Goal: Task Accomplishment & Management: Complete application form

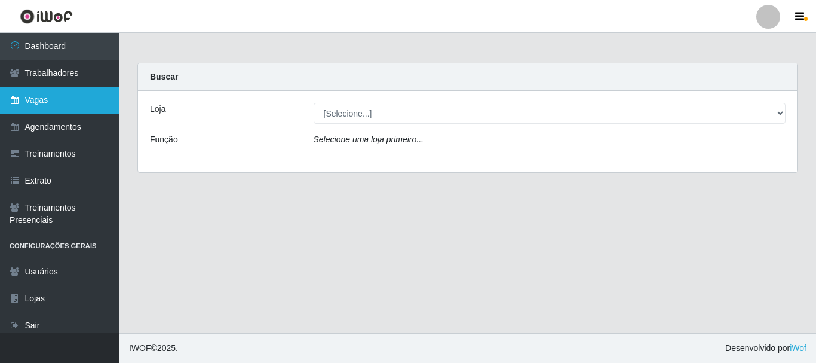
click at [58, 93] on link "Vagas" at bounding box center [60, 100] width 120 height 27
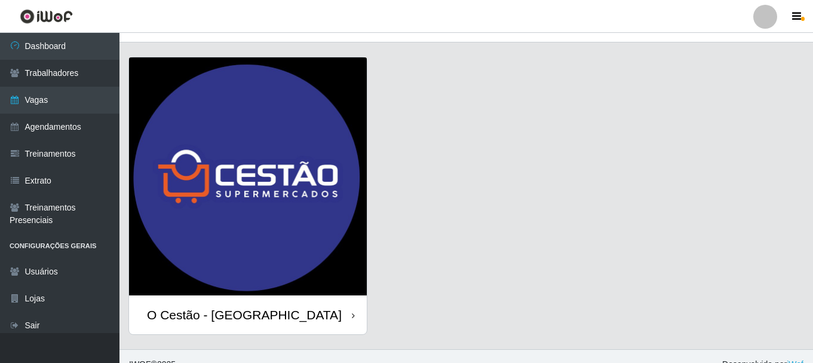
scroll to position [34, 0]
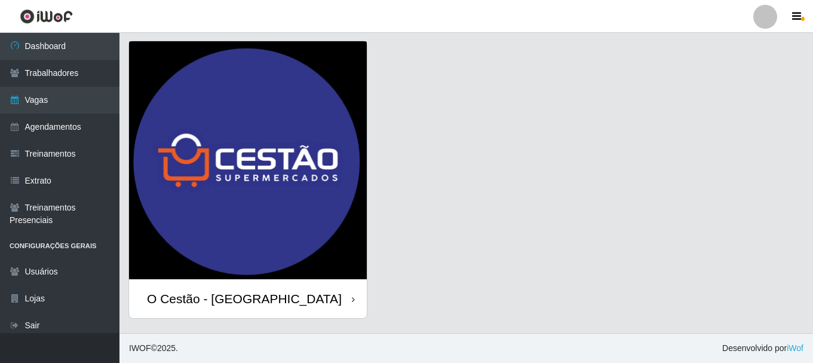
click at [302, 305] on div "O Cestão - [GEOGRAPHIC_DATA]" at bounding box center [248, 298] width 238 height 39
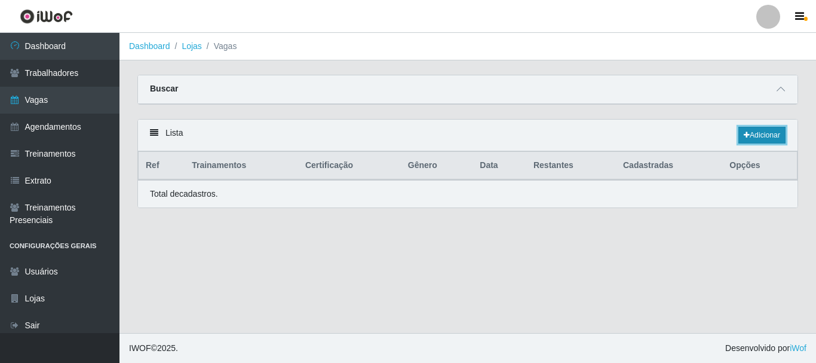
click at [773, 139] on link "Adicionar" at bounding box center [762, 135] width 47 height 17
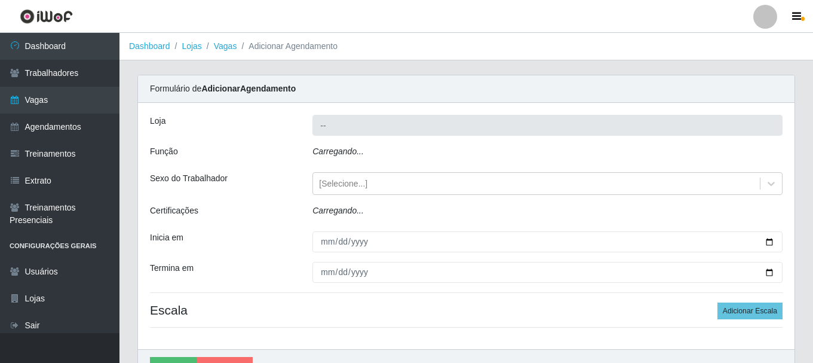
type input "O Cestão - [GEOGRAPHIC_DATA]"
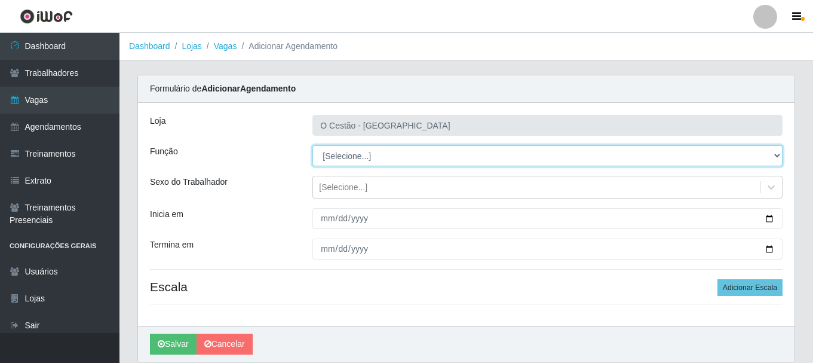
click at [756, 158] on select "[Selecione...] ASG ASG + ASG ++ Auxiliar de Estoque Auxiliar de Estoque + Auxil…" at bounding box center [548, 155] width 470 height 21
select select "22"
click at [313, 145] on select "[Selecione...] ASG ASG + ASG ++ Auxiliar de Estoque Auxiliar de Estoque + Auxil…" at bounding box center [548, 155] width 470 height 21
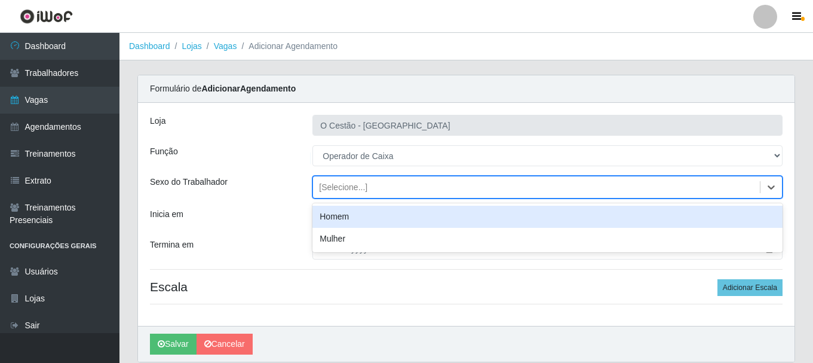
click at [497, 184] on div "[Selecione...]" at bounding box center [536, 187] width 447 height 20
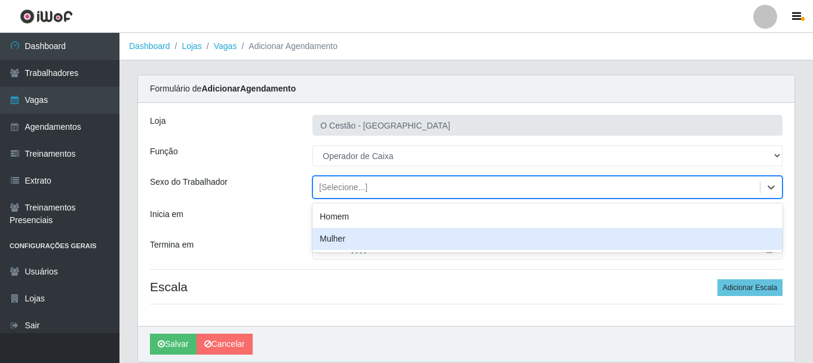
click at [451, 241] on div "Mulher" at bounding box center [548, 239] width 470 height 22
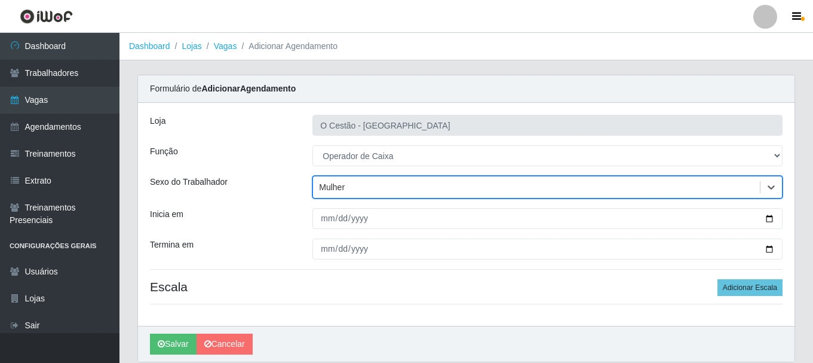
scroll to position [44, 0]
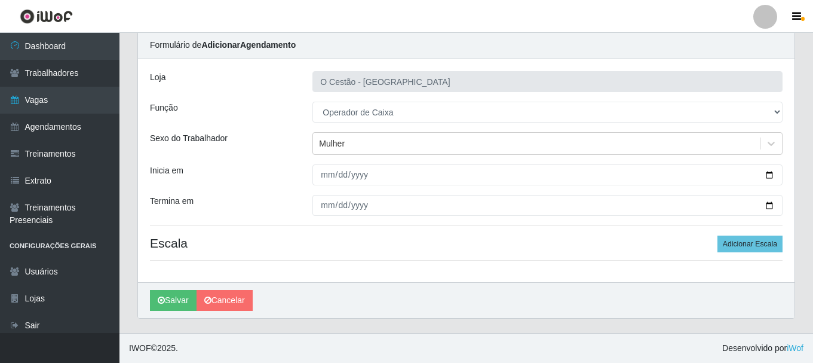
click at [127, 179] on div "Carregando... Formulário de Adicionar Agendamento Loja O Cestão - Bayeux Função…" at bounding box center [467, 182] width 694 height 302
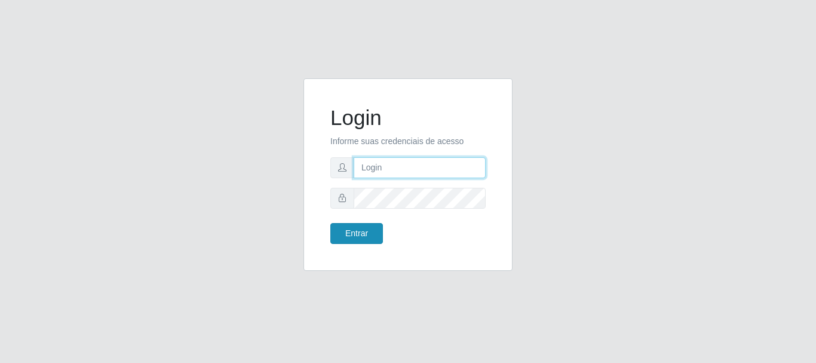
type input "[PERSON_NAME]"
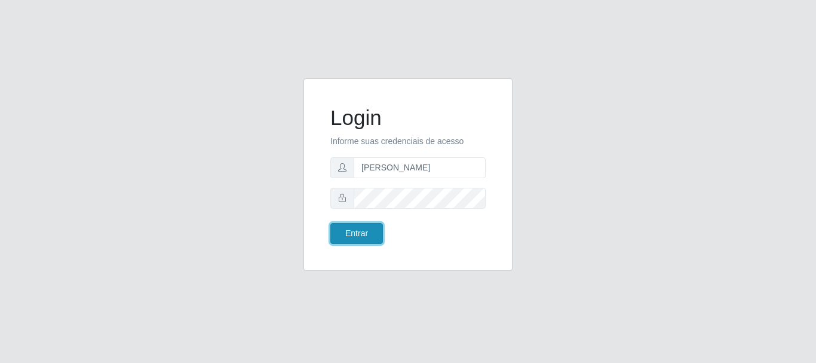
click at [356, 234] on button "Entrar" at bounding box center [356, 233] width 53 height 21
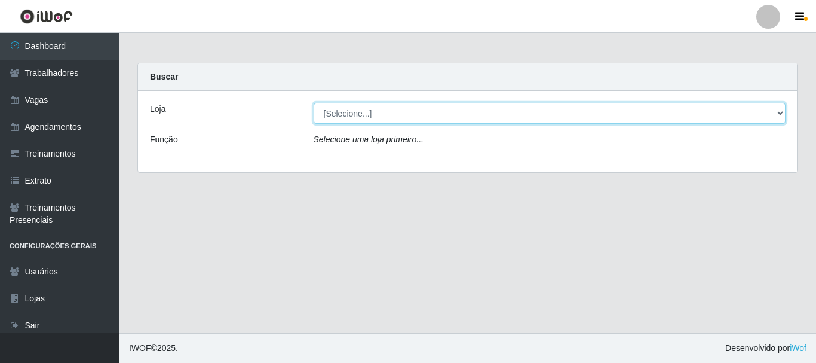
click at [497, 108] on select "[Selecione...] O Cestão - [GEOGRAPHIC_DATA]" at bounding box center [550, 113] width 473 height 21
select select "238"
click at [314, 103] on select "[Selecione...] O Cestão - [GEOGRAPHIC_DATA]" at bounding box center [550, 113] width 473 height 21
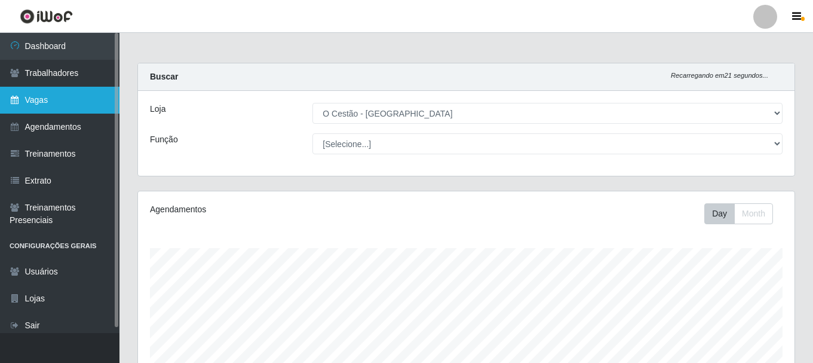
click at [51, 111] on link "Vagas" at bounding box center [60, 100] width 120 height 27
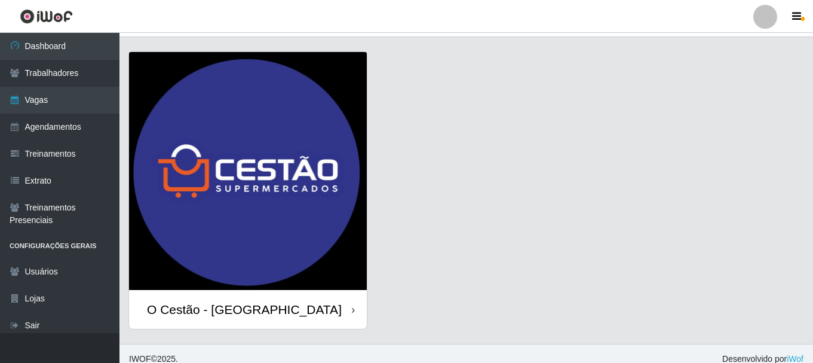
scroll to position [34, 0]
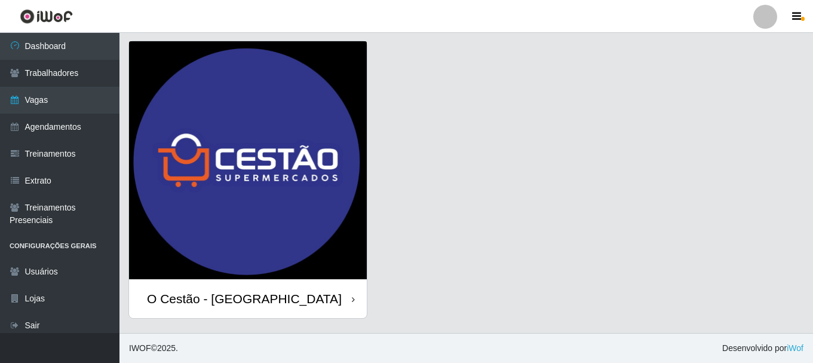
click at [327, 292] on div "O Cestão - [GEOGRAPHIC_DATA]" at bounding box center [248, 298] width 238 height 39
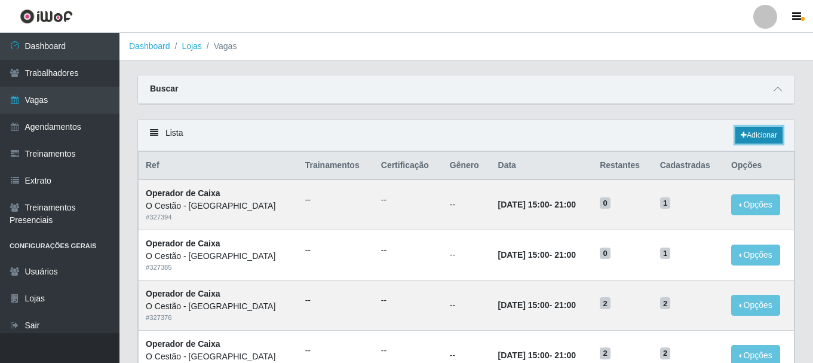
click at [759, 140] on link "Adicionar" at bounding box center [759, 135] width 47 height 17
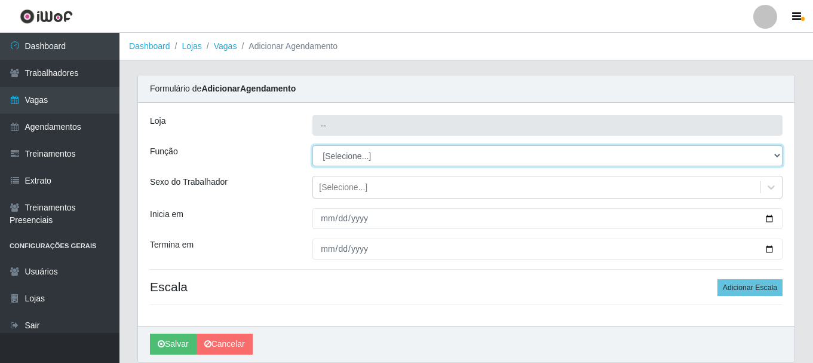
type input "O Cestão - [GEOGRAPHIC_DATA]"
click at [461, 163] on select "[Selecione...] ASG ASG + ASG ++ Auxiliar de Estoque Auxiliar de Estoque + Auxil…" at bounding box center [548, 155] width 470 height 21
select select "22"
click at [313, 145] on select "[Selecione...] ASG ASG + ASG ++ Auxiliar de Estoque Auxiliar de Estoque + Auxil…" at bounding box center [548, 155] width 470 height 21
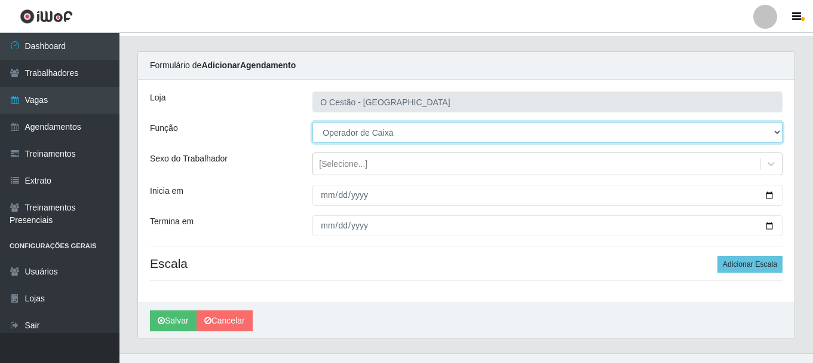
scroll to position [44, 0]
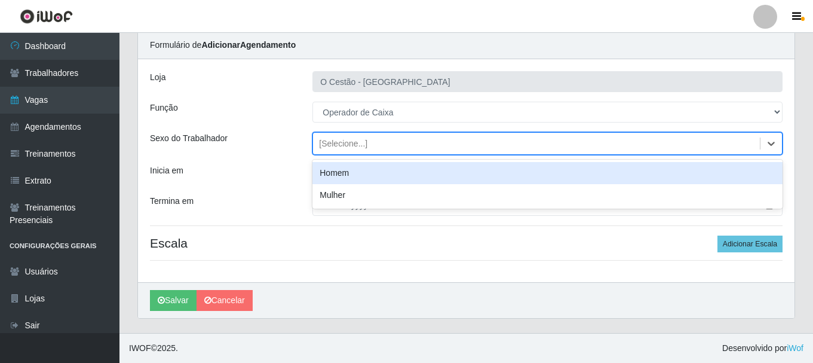
click at [494, 140] on div "[Selecione...]" at bounding box center [536, 144] width 447 height 20
click at [419, 176] on div "Homem" at bounding box center [548, 173] width 470 height 22
click at [419, 176] on input "Inicia em" at bounding box center [548, 174] width 470 height 21
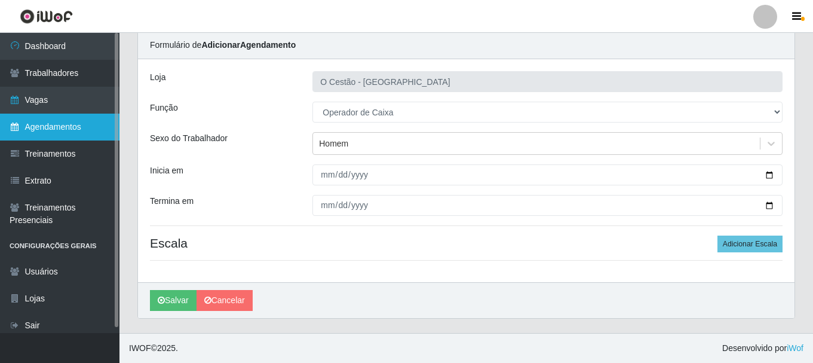
click at [78, 129] on link "Agendamentos" at bounding box center [60, 127] width 120 height 27
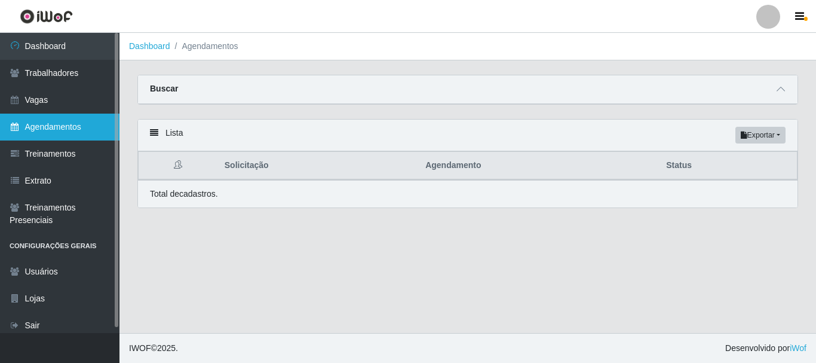
click at [94, 129] on link "Agendamentos" at bounding box center [60, 127] width 120 height 27
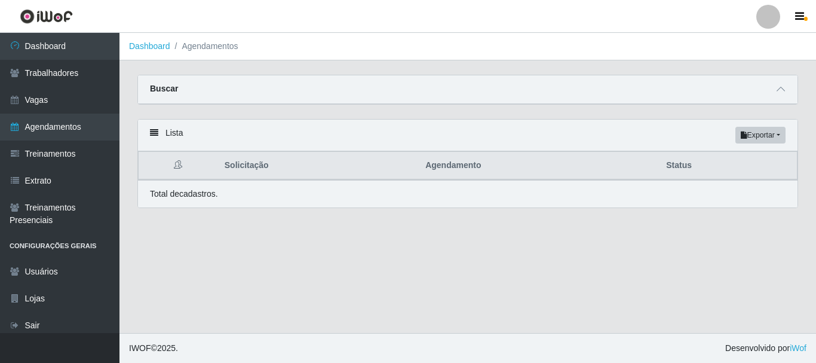
click at [157, 134] on icon at bounding box center [154, 132] width 8 height 8
click at [154, 133] on icon at bounding box center [154, 132] width 8 height 8
click at [759, 140] on button "Exportar" at bounding box center [761, 135] width 50 height 17
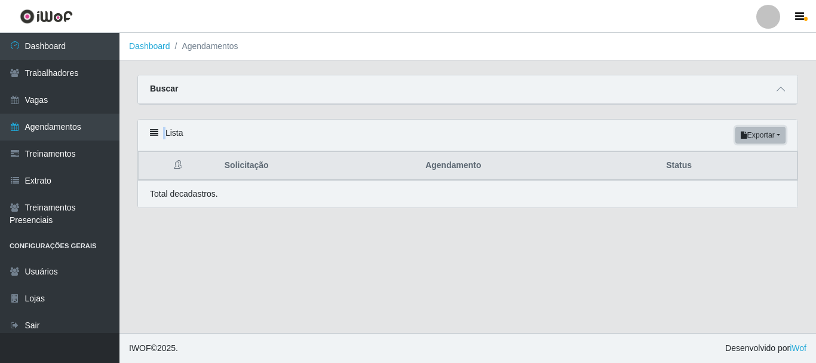
click at [743, 142] on button "Exportar" at bounding box center [761, 135] width 50 height 17
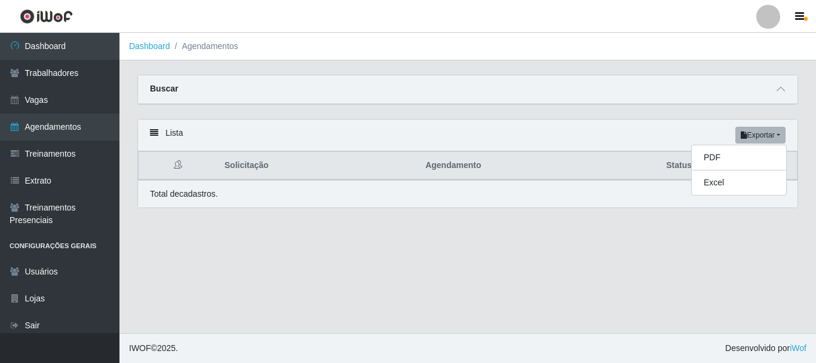
click at [673, 143] on div "Lista Exportar PDF Excel" at bounding box center [468, 136] width 660 height 32
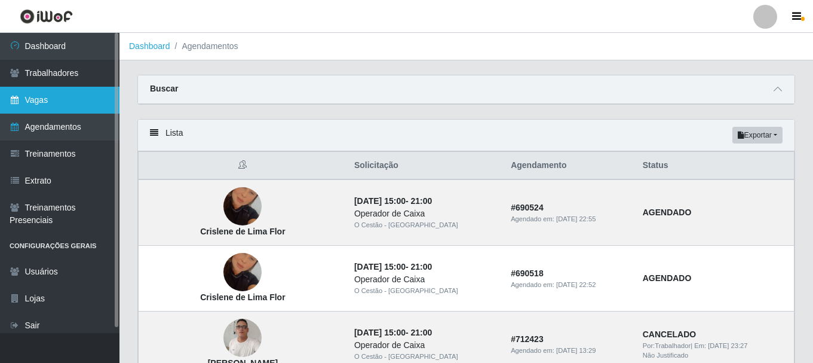
click at [54, 104] on link "Vagas" at bounding box center [60, 100] width 120 height 27
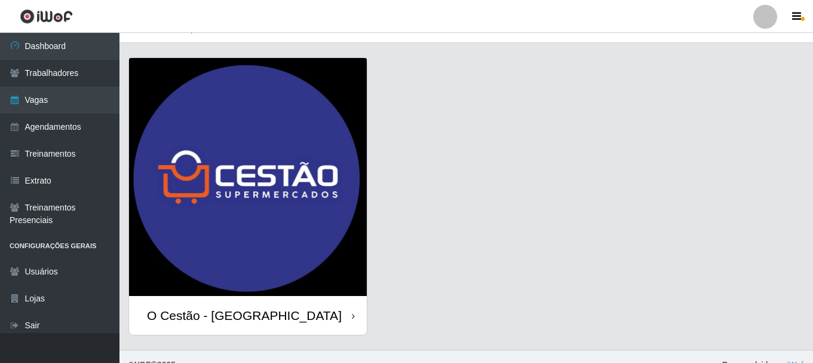
scroll to position [34, 0]
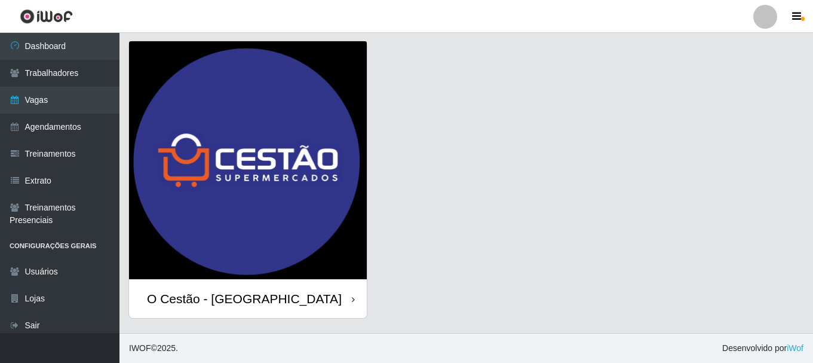
click at [322, 301] on div "O Cestão - [GEOGRAPHIC_DATA]" at bounding box center [248, 298] width 238 height 39
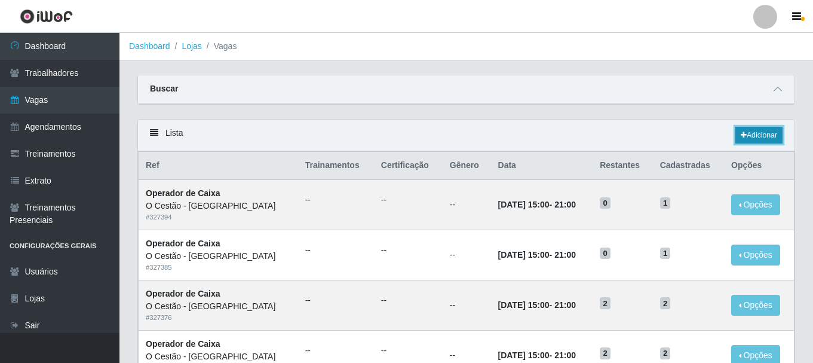
click at [761, 136] on link "Adicionar" at bounding box center [759, 135] width 47 height 17
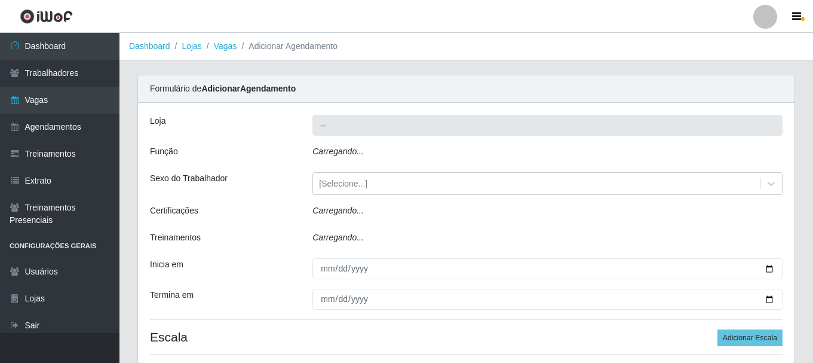
type input "O Cestão - [GEOGRAPHIC_DATA]"
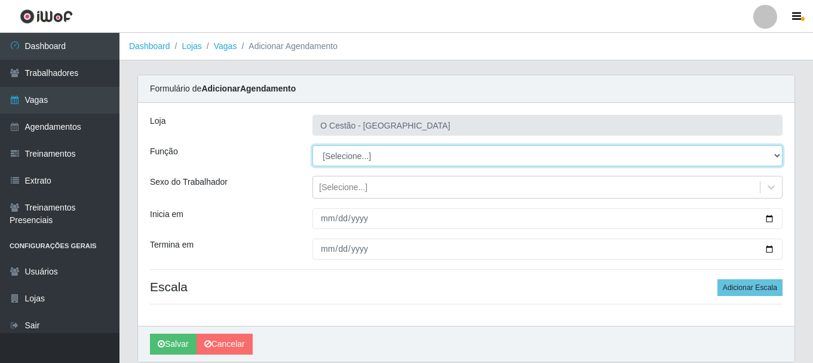
click at [364, 161] on select "[Selecione...] ASG ASG + ASG ++ Auxiliar de Estoque Auxiliar de Estoque + Auxil…" at bounding box center [548, 155] width 470 height 21
select select "22"
click at [313, 145] on select "[Selecione...] ASG ASG + ASG ++ Auxiliar de Estoque Auxiliar de Estoque + Auxil…" at bounding box center [548, 155] width 470 height 21
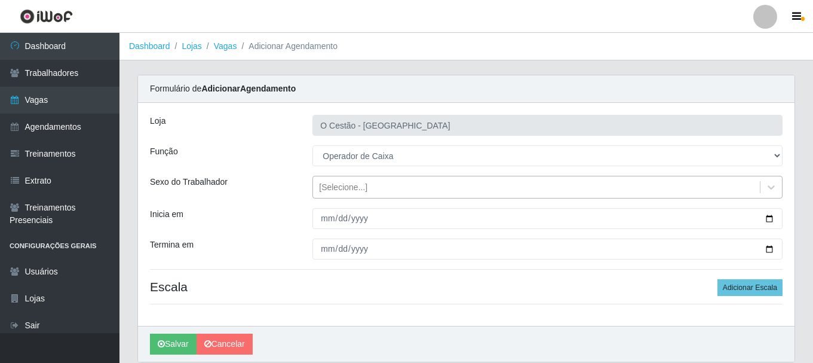
click at [356, 182] on div "[Selecione...]" at bounding box center [343, 187] width 48 height 13
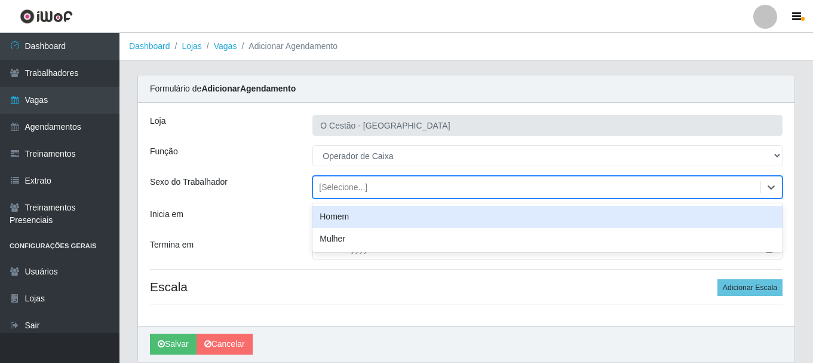
click at [270, 194] on div "Sexo do Trabalhador" at bounding box center [222, 187] width 163 height 23
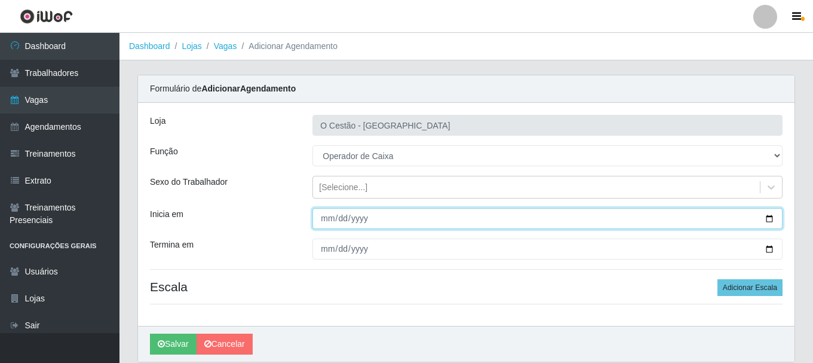
click at [387, 217] on input "Inicia em" at bounding box center [548, 218] width 470 height 21
click at [772, 218] on input "Inicia em" at bounding box center [548, 218] width 470 height 21
type input "[DATE]"
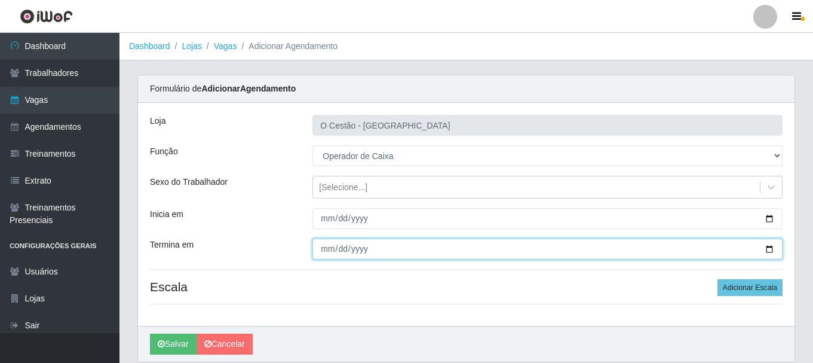
click at [416, 247] on input "Termina em" at bounding box center [548, 248] width 470 height 21
click at [774, 249] on input "Termina em" at bounding box center [548, 248] width 470 height 21
type input "[DATE]"
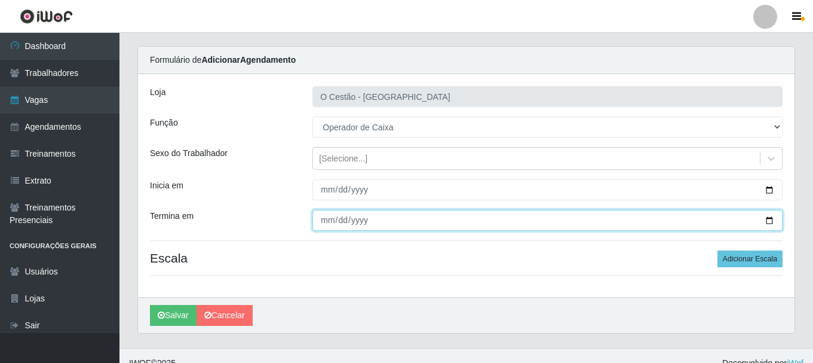
scroll to position [44, 0]
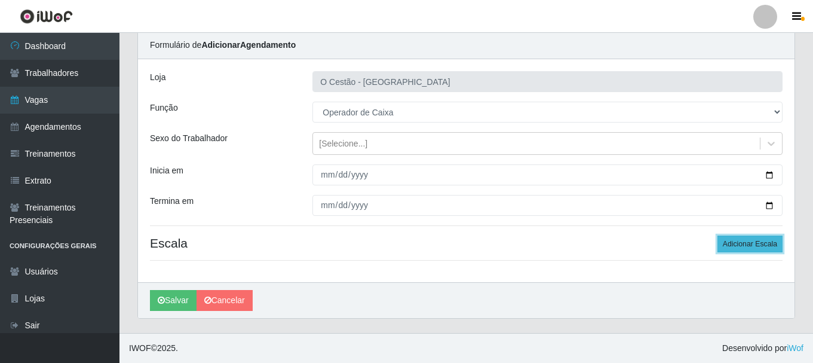
click at [764, 246] on button "Adicionar Escala" at bounding box center [750, 243] width 65 height 17
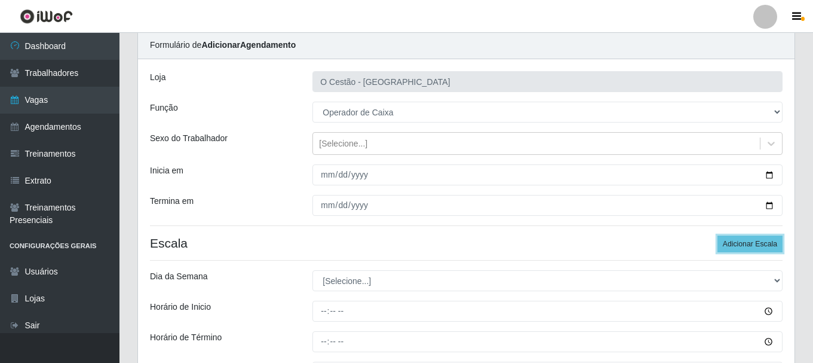
scroll to position [103, 0]
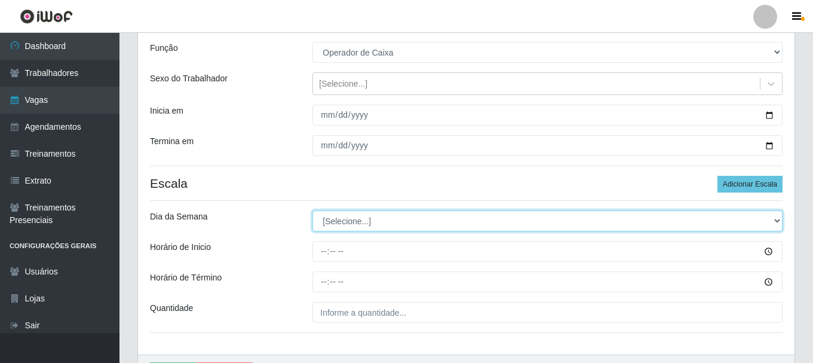
click at [697, 219] on select "[Selecione...] Segunda Terça Quarta Quinta Sexta Sábado Domingo" at bounding box center [548, 220] width 470 height 21
select select "3"
click at [313, 210] on select "[Selecione...] Segunda Terça Quarta Quinta Sexta Sábado Domingo" at bounding box center [548, 220] width 470 height 21
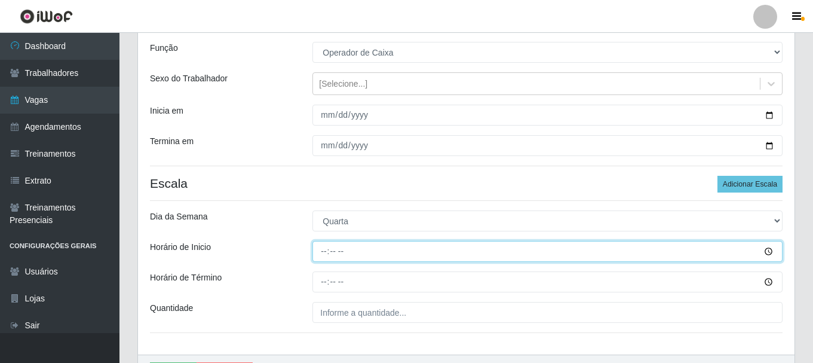
click at [377, 249] on input "Horário de Inicio" at bounding box center [548, 251] width 470 height 21
click at [763, 250] on input "Horário de Inicio" at bounding box center [548, 251] width 470 height 21
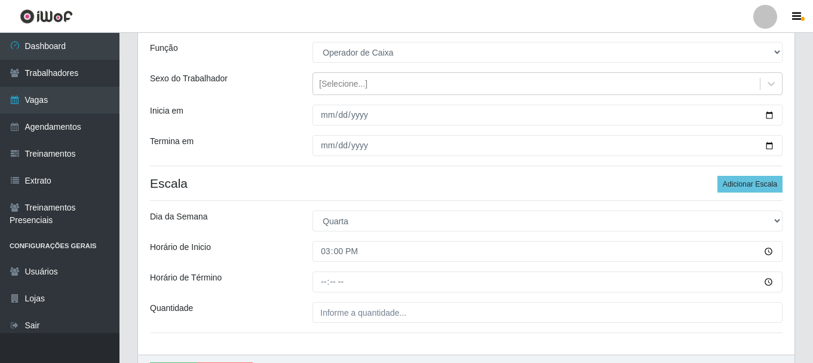
type input "15:00"
click at [595, 175] on div "Loja O Cestão - Bayeux Função [Selecione...] ASG ASG + ASG ++ Auxiliar de Estoq…" at bounding box center [466, 176] width 657 height 355
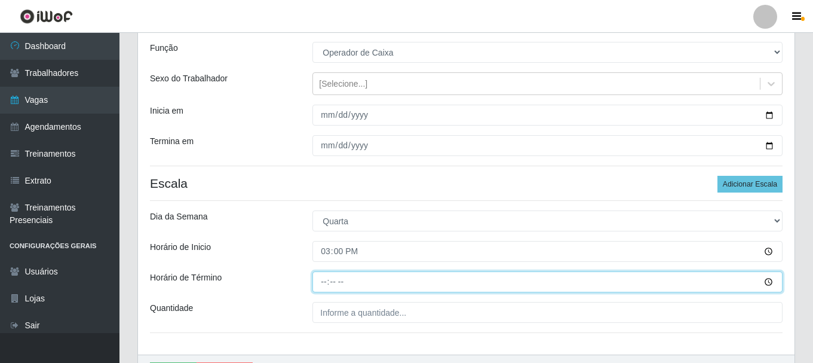
click at [331, 286] on input "Horário de Término" at bounding box center [548, 281] width 470 height 21
click at [321, 280] on input "Horário de Término" at bounding box center [548, 281] width 470 height 21
click at [329, 281] on input "Horário de Término" at bounding box center [548, 281] width 470 height 21
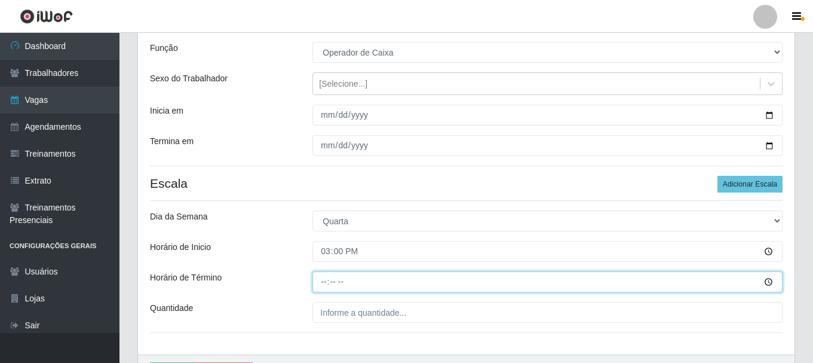
click at [329, 281] on input "Horário de Término" at bounding box center [548, 281] width 470 height 21
click at [326, 281] on input "Horário de Término" at bounding box center [548, 281] width 470 height 21
click at [767, 280] on input "Horário de Término" at bounding box center [548, 281] width 470 height 21
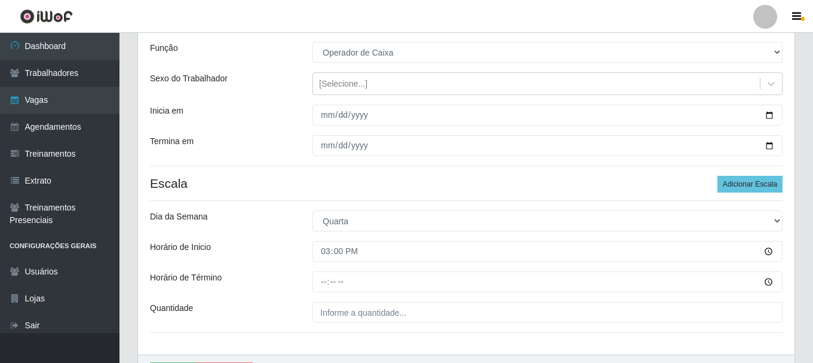
click at [553, 296] on div "Loja O Cestão - Bayeux Função [Selecione...] ASG ASG + ASG ++ Auxiliar de Estoq…" at bounding box center [466, 176] width 657 height 355
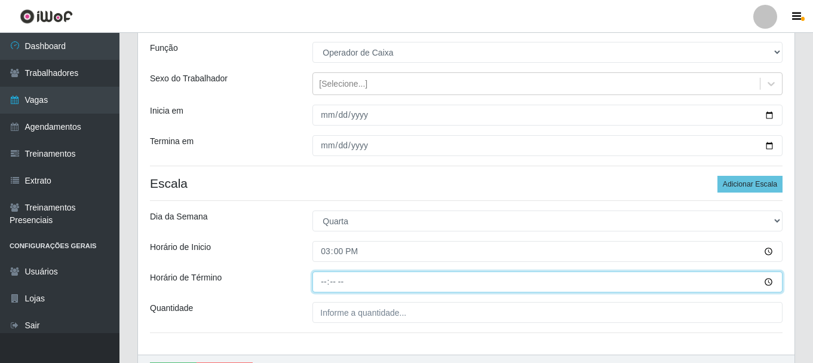
click at [322, 287] on input "Horário de Término" at bounding box center [548, 281] width 470 height 21
type input "21:00"
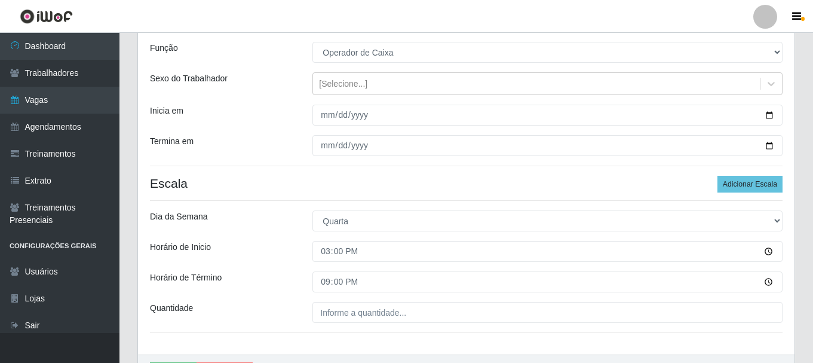
click at [359, 266] on div "Loja O Cestão - Bayeux Função [Selecione...] ASG ASG + ASG ++ Auxiliar de Estoq…" at bounding box center [466, 176] width 657 height 355
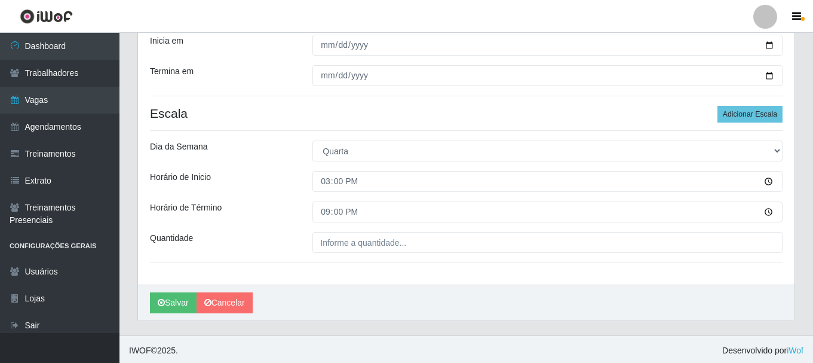
scroll to position [176, 0]
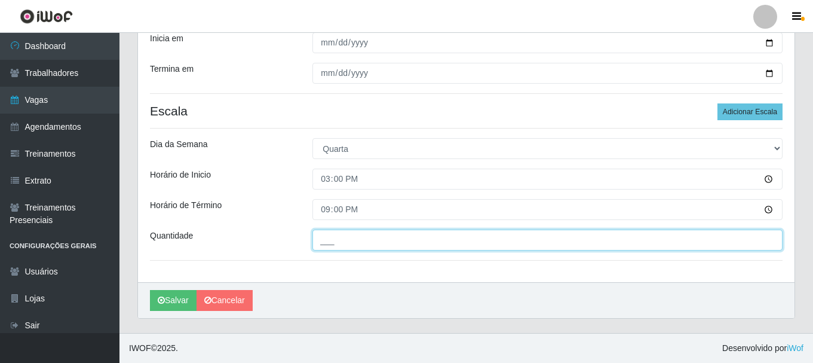
click at [424, 238] on input "___" at bounding box center [548, 239] width 470 height 21
type input "2__"
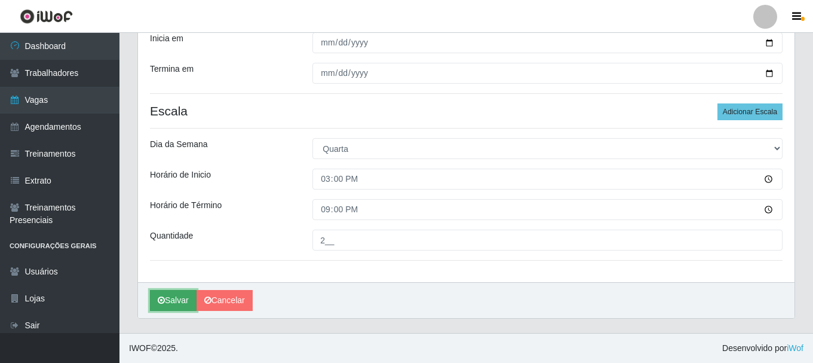
click at [176, 302] on button "Salvar" at bounding box center [173, 300] width 47 height 21
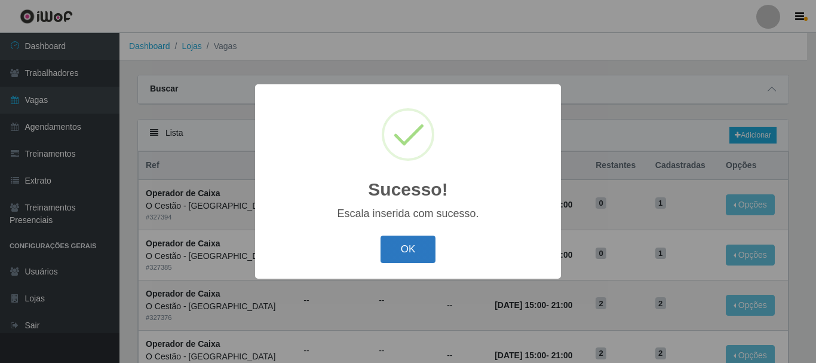
click at [399, 251] on button "OK" at bounding box center [409, 249] width 56 height 28
